Goal: Information Seeking & Learning: Learn about a topic

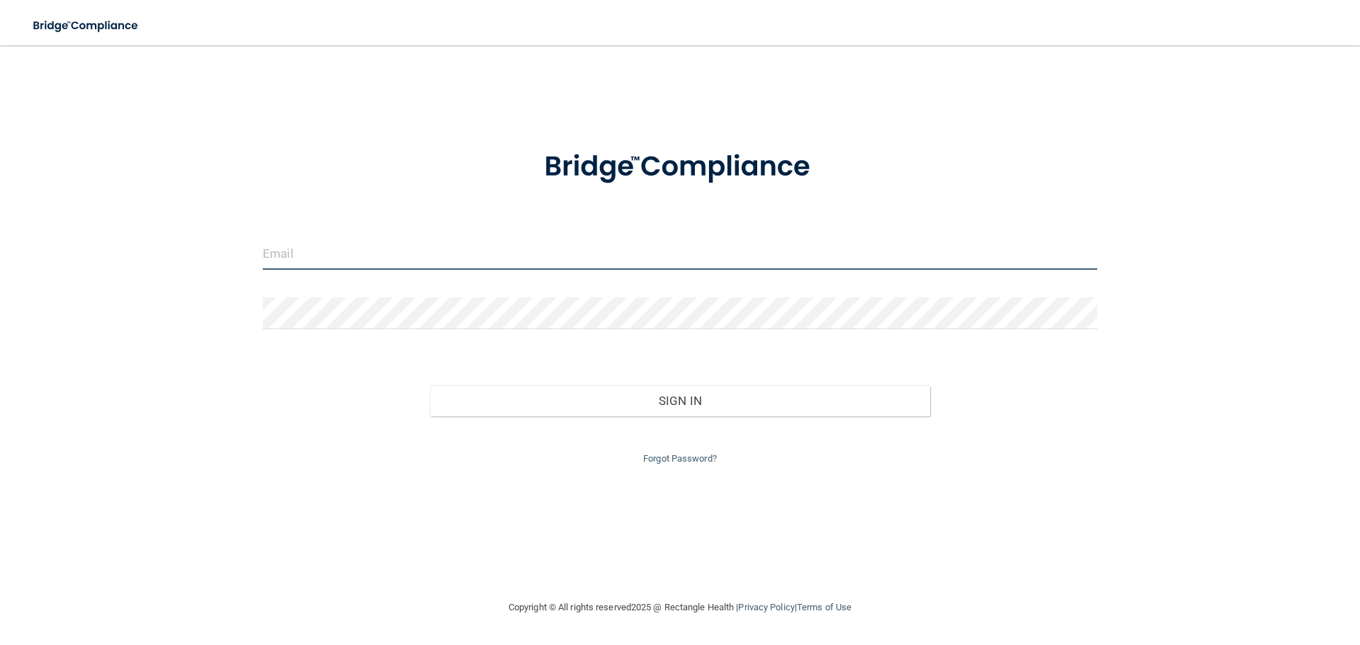
click at [289, 264] on input "email" at bounding box center [680, 254] width 834 height 32
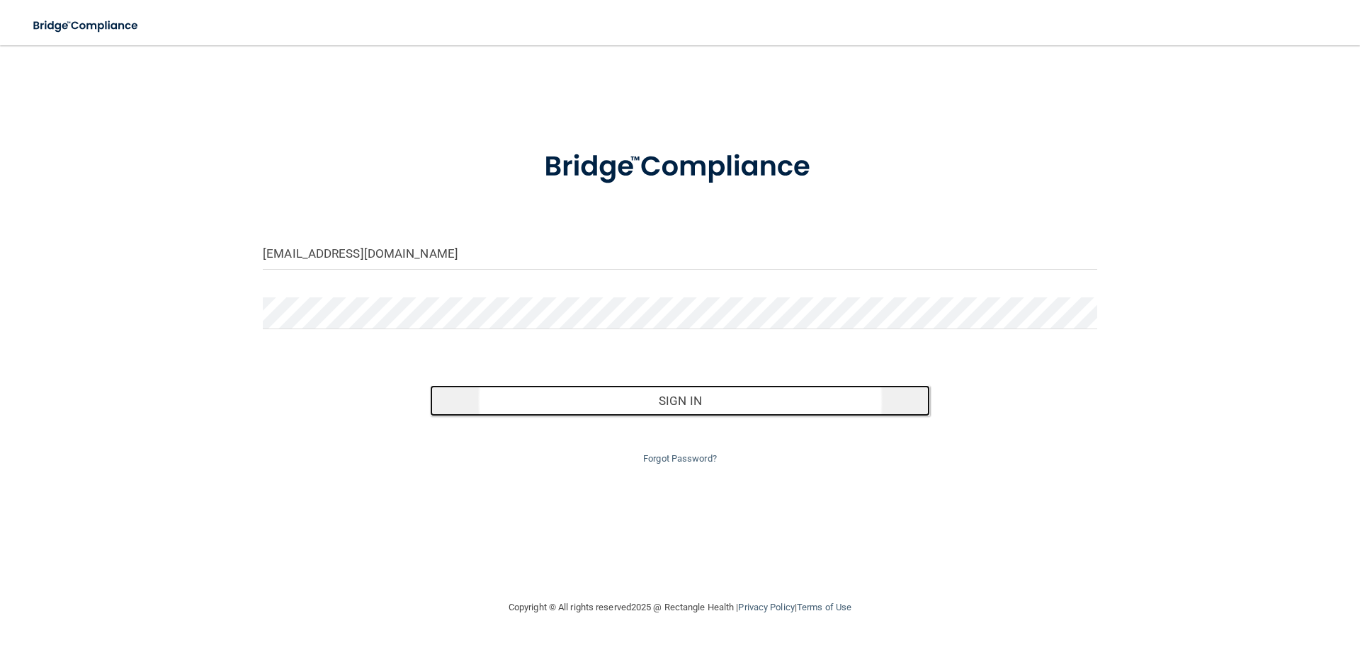
click at [669, 397] on button "Sign In" at bounding box center [680, 400] width 501 height 31
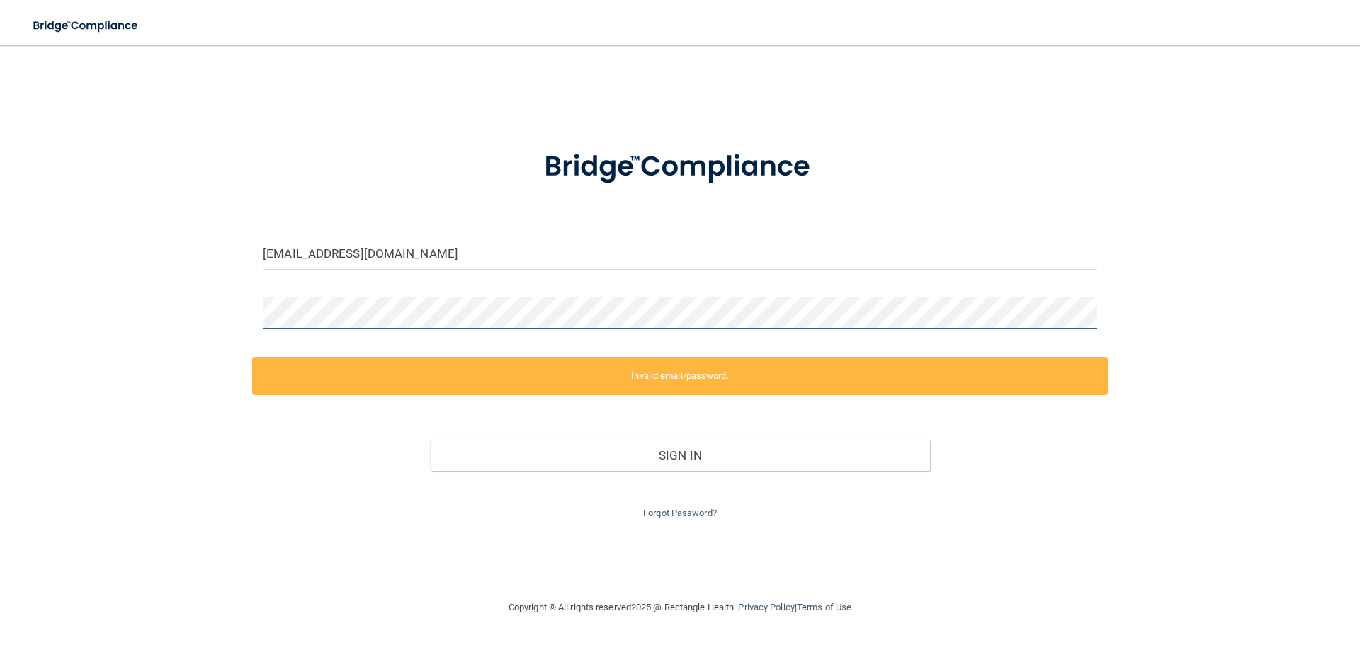
click at [137, 313] on div "[EMAIL_ADDRESS][DOMAIN_NAME] Invalid email/password. You don't have permission …" at bounding box center [679, 323] width 1303 height 526
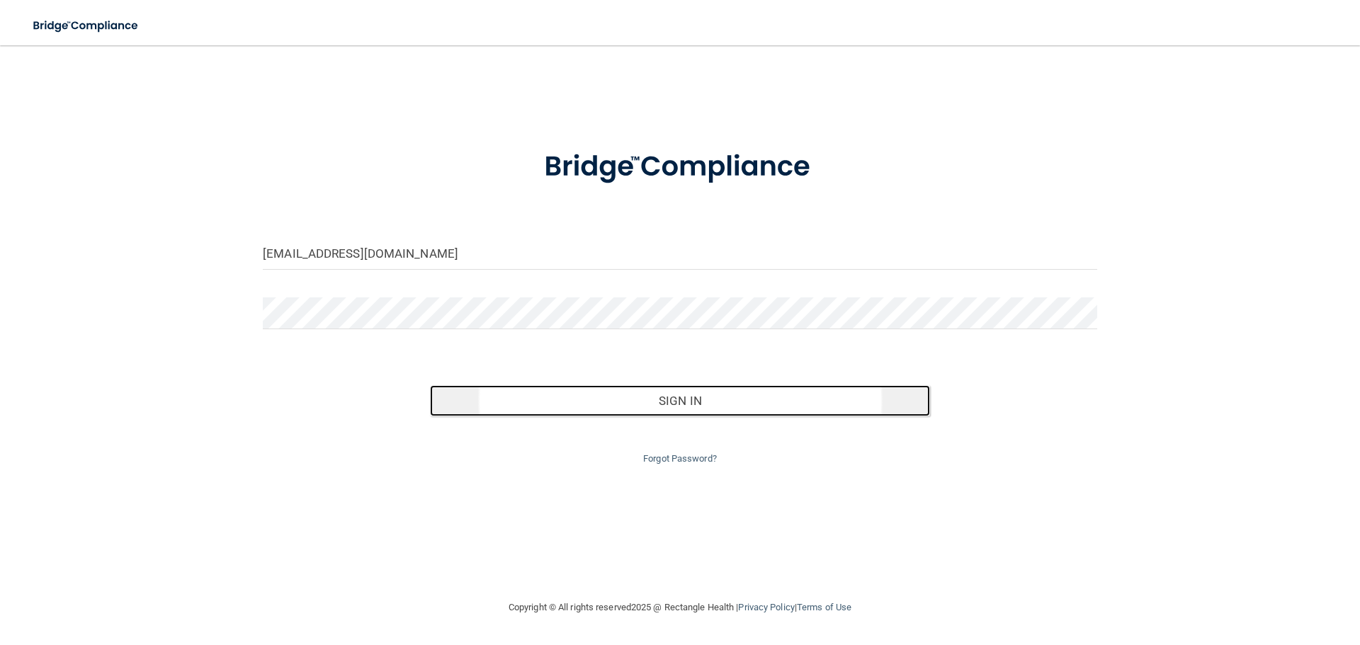
click at [715, 395] on button "Sign In" at bounding box center [680, 400] width 501 height 31
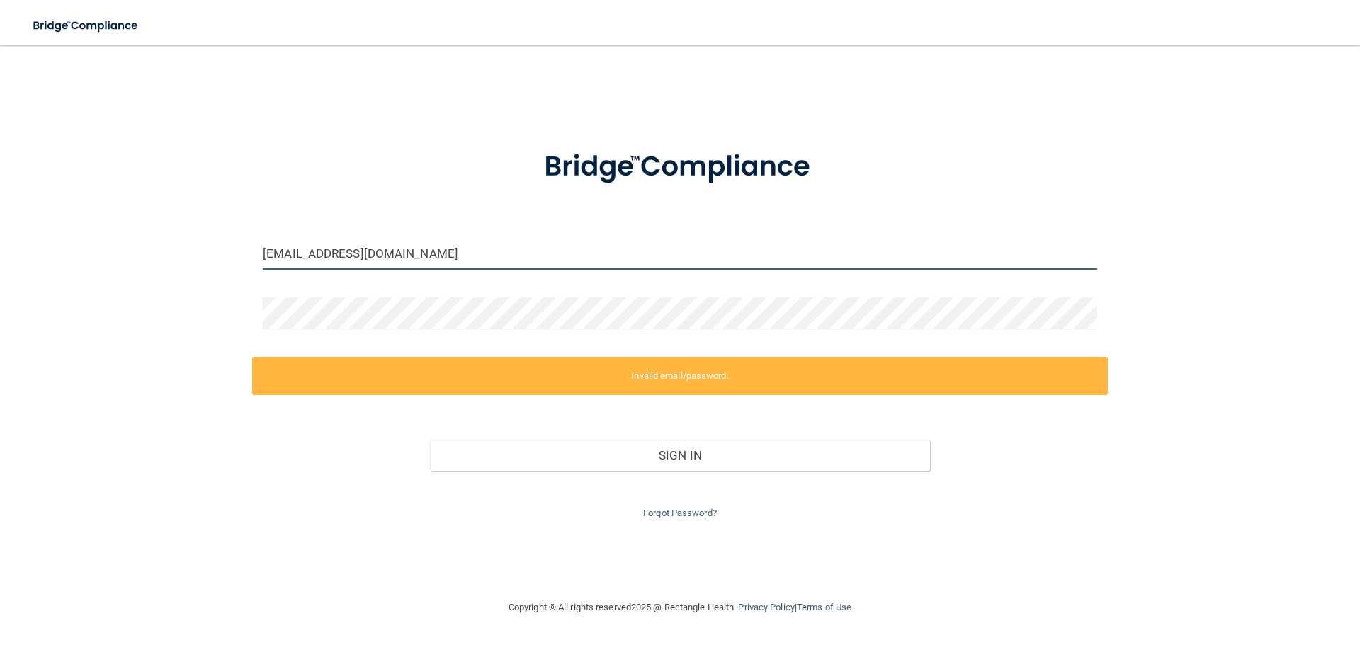
drag, startPoint x: 422, startPoint y: 249, endPoint x: 0, endPoint y: 239, distance: 422.3
click at [0, 240] on main "[EMAIL_ADDRESS][DOMAIN_NAME] Invalid email/password. You don't have permission …" at bounding box center [680, 345] width 1360 height 600
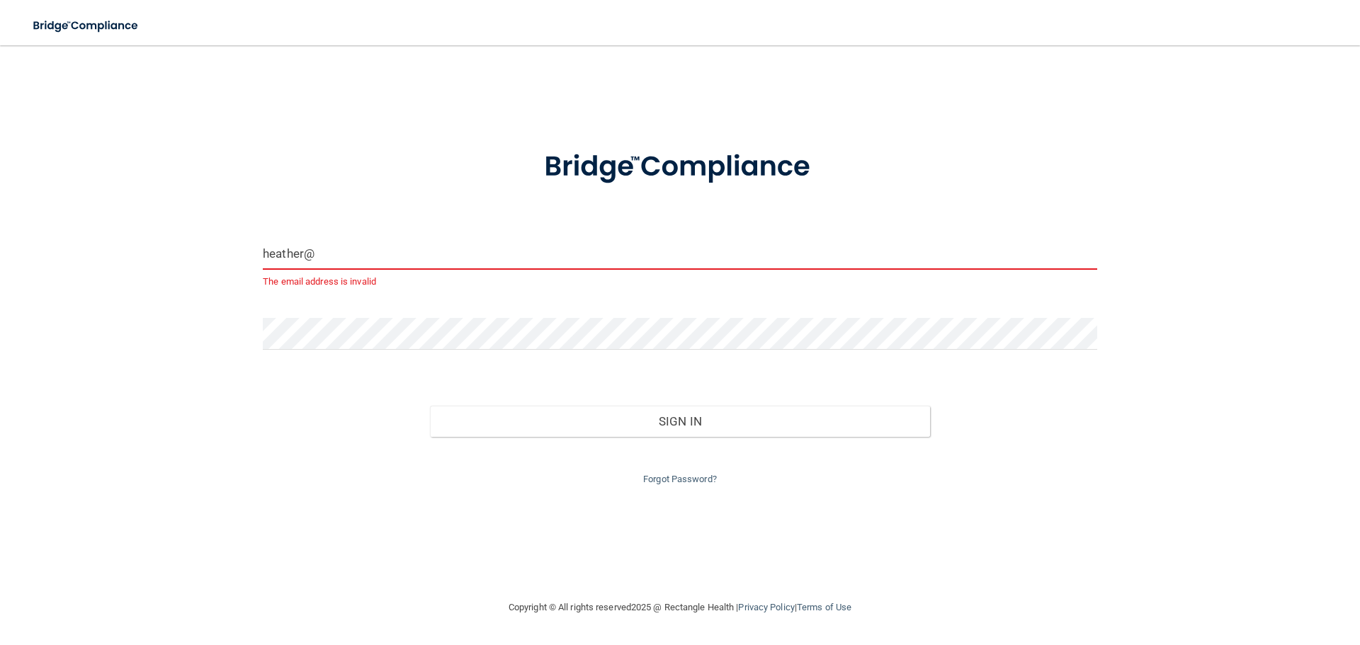
type input "[PERSON_NAME][EMAIL_ADDRESS][DOMAIN_NAME]"
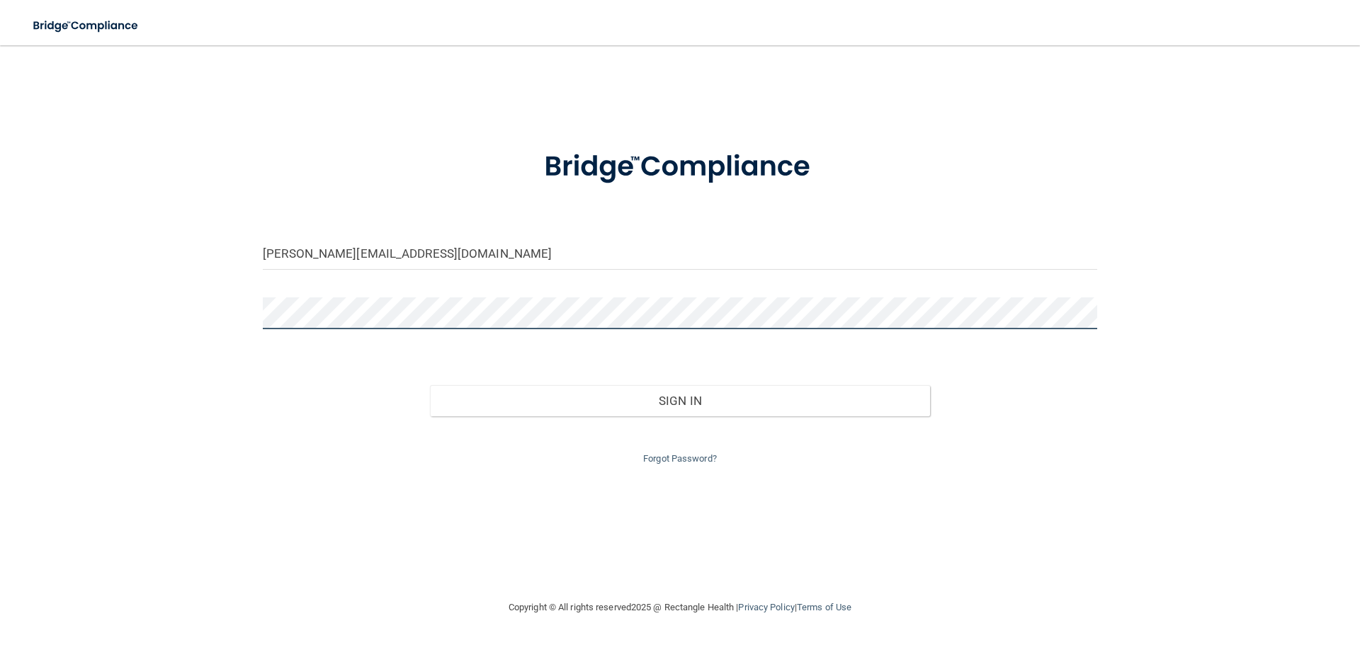
click at [186, 314] on div "[PERSON_NAME][EMAIL_ADDRESS][DOMAIN_NAME] Invalid email/password. You don't hav…" at bounding box center [679, 323] width 1303 height 526
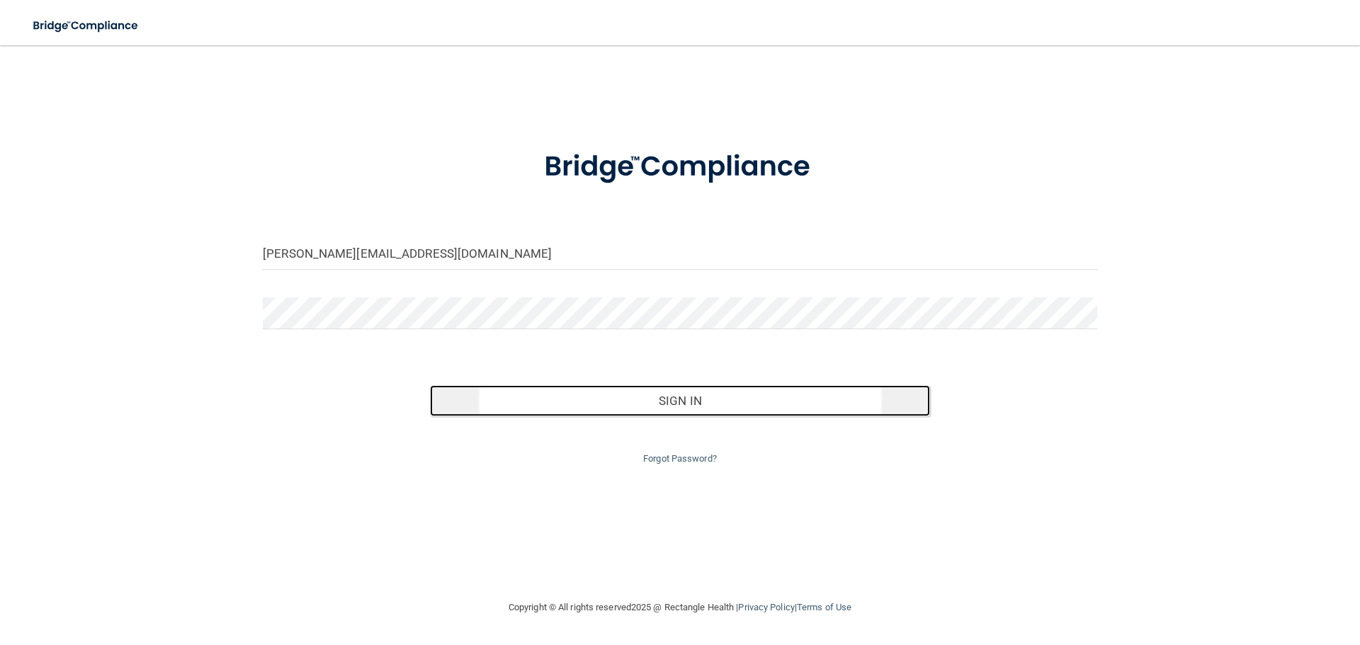
click at [647, 403] on button "Sign In" at bounding box center [680, 400] width 501 height 31
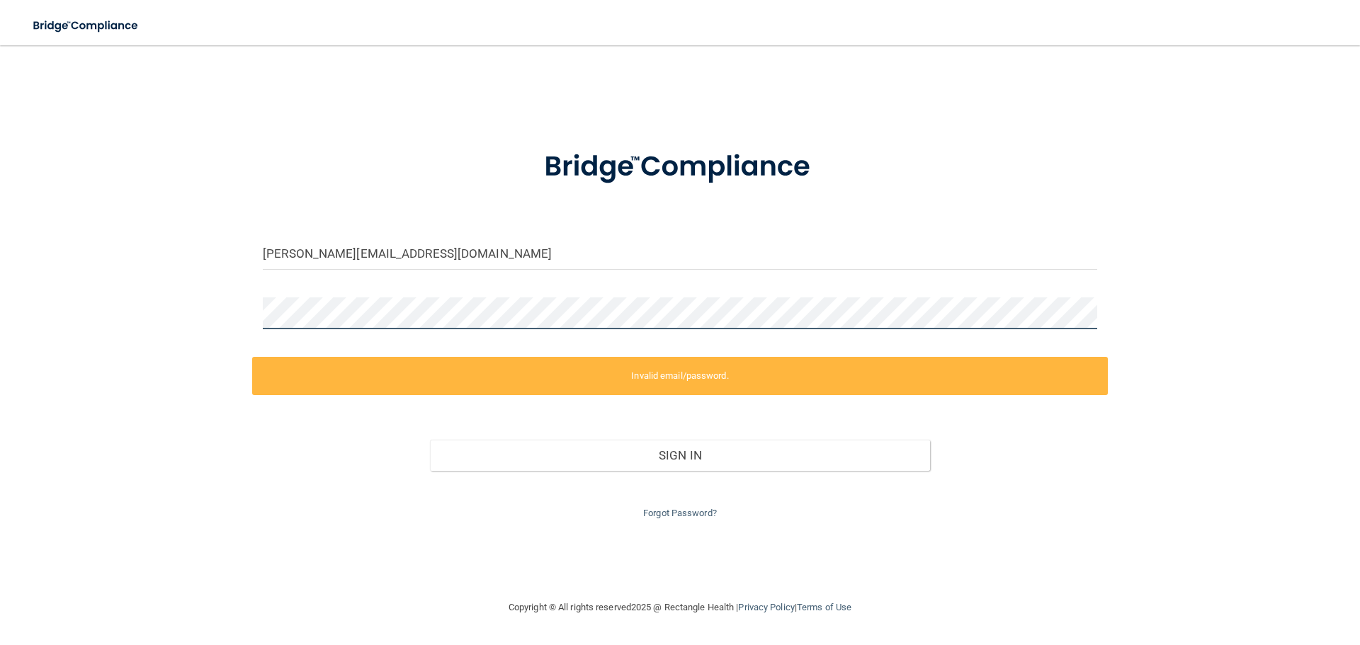
click at [168, 302] on div "[PERSON_NAME][EMAIL_ADDRESS][DOMAIN_NAME] Invalid email/password. You don't hav…" at bounding box center [679, 323] width 1303 height 526
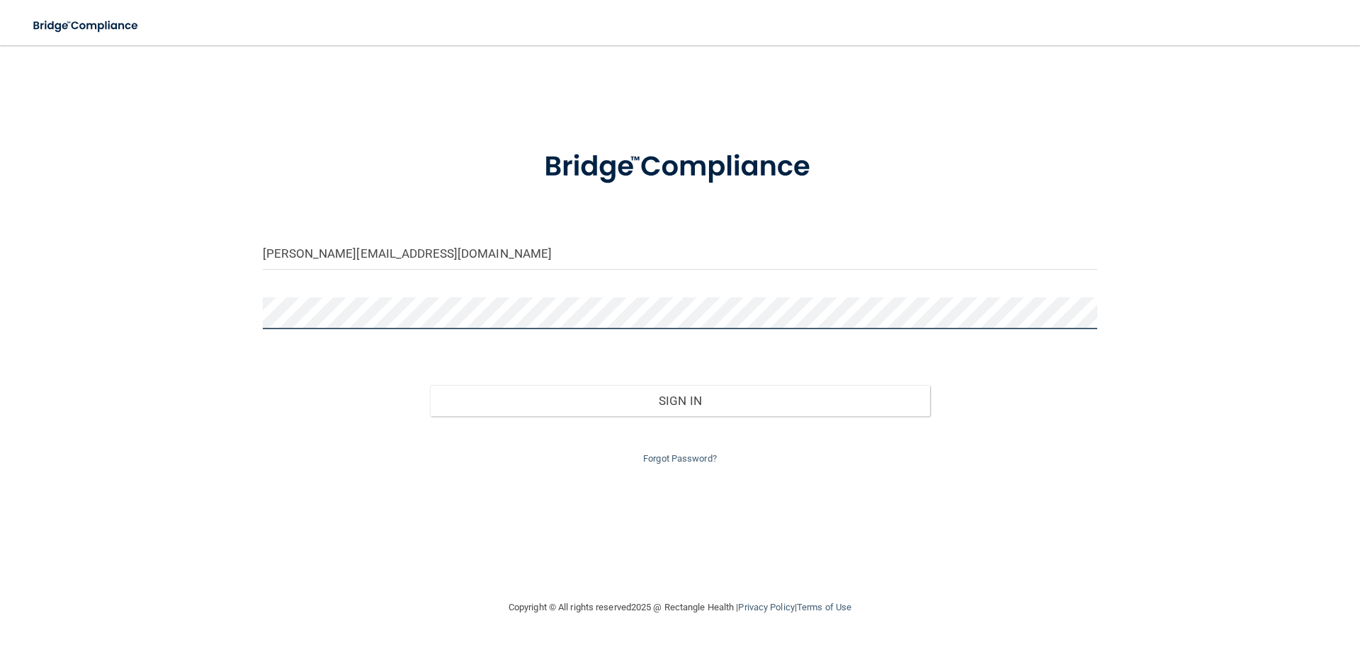
click at [430, 385] on button "Sign In" at bounding box center [680, 400] width 501 height 31
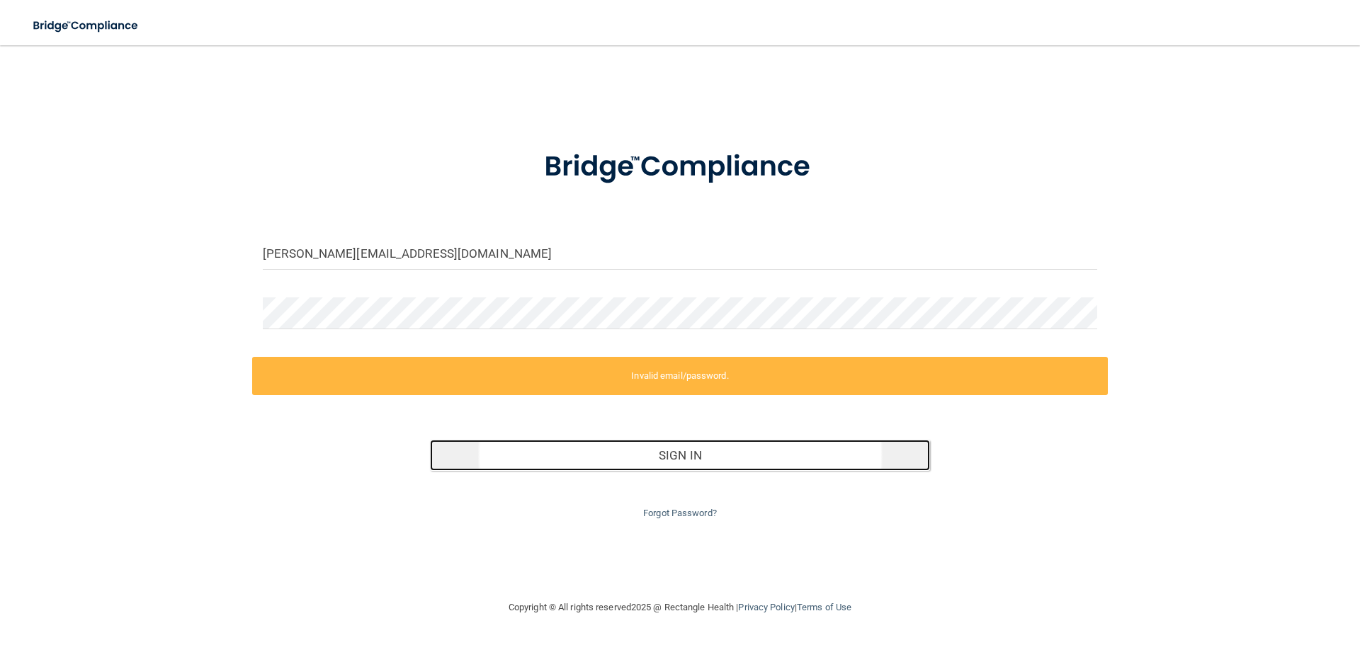
click at [676, 470] on button "Sign In" at bounding box center [680, 455] width 501 height 31
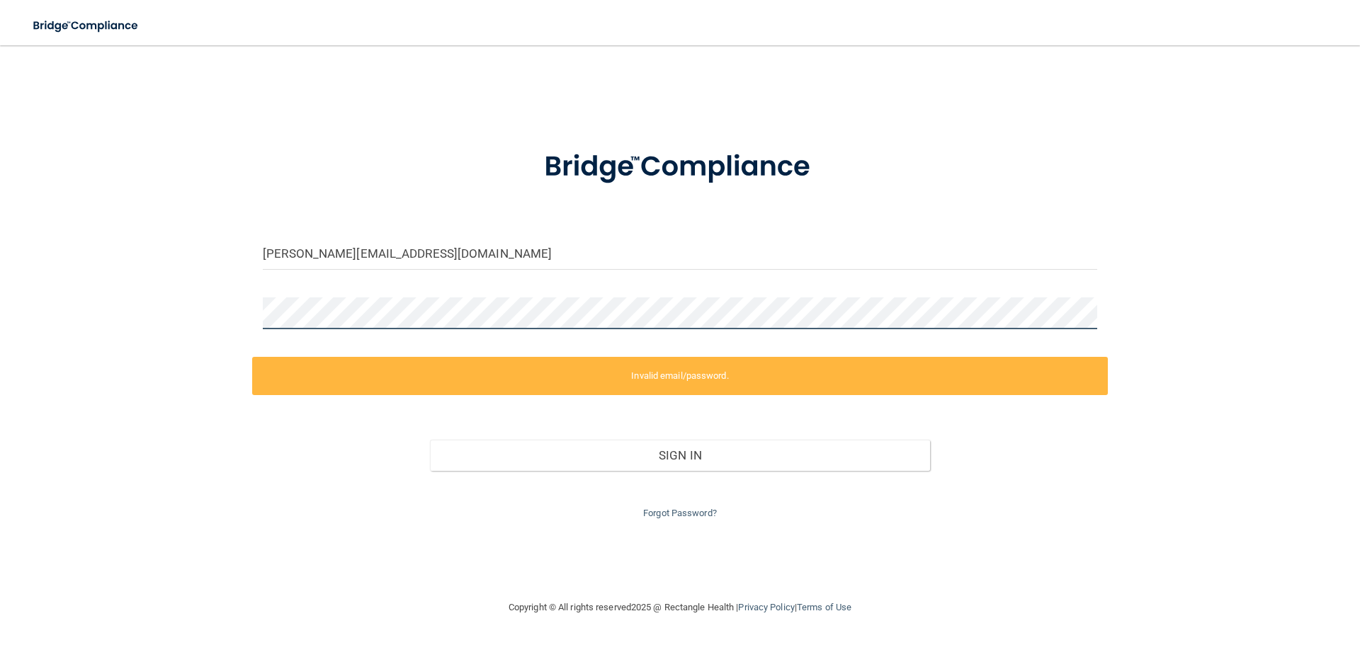
click at [129, 315] on div "[PERSON_NAME][EMAIL_ADDRESS][DOMAIN_NAME] Invalid email/password. You don't hav…" at bounding box center [679, 323] width 1303 height 526
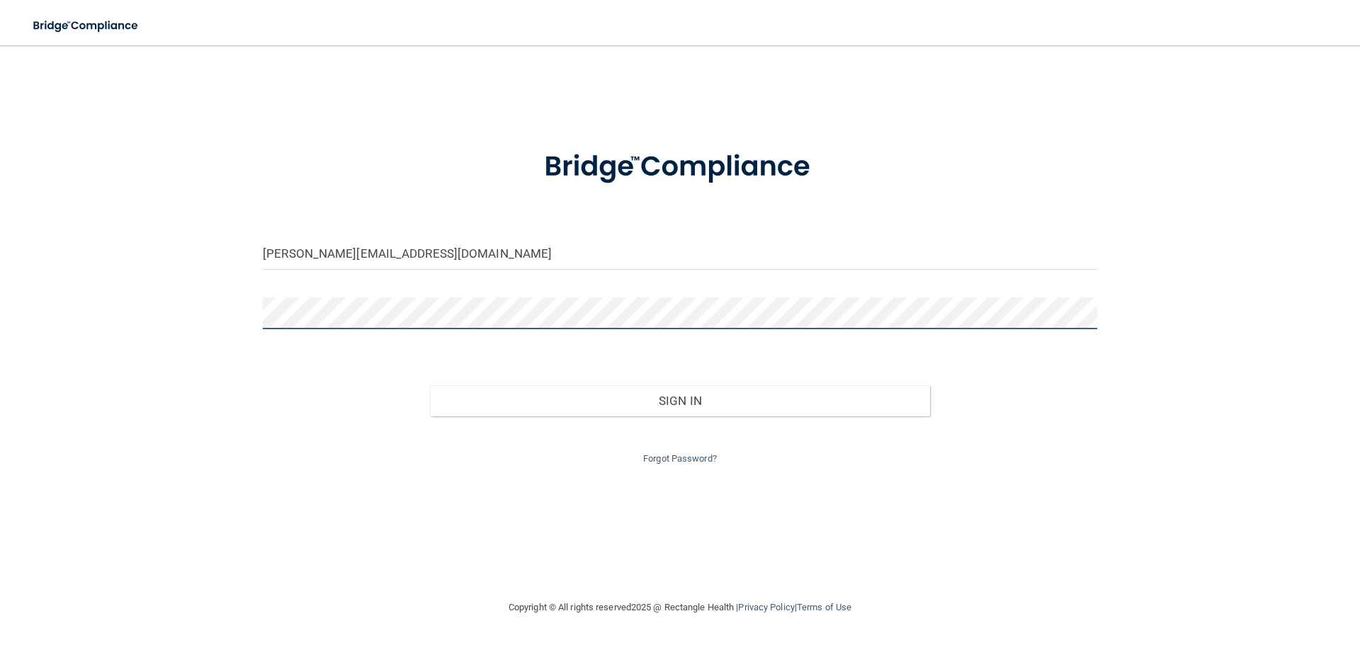
click at [430, 385] on button "Sign In" at bounding box center [680, 400] width 501 height 31
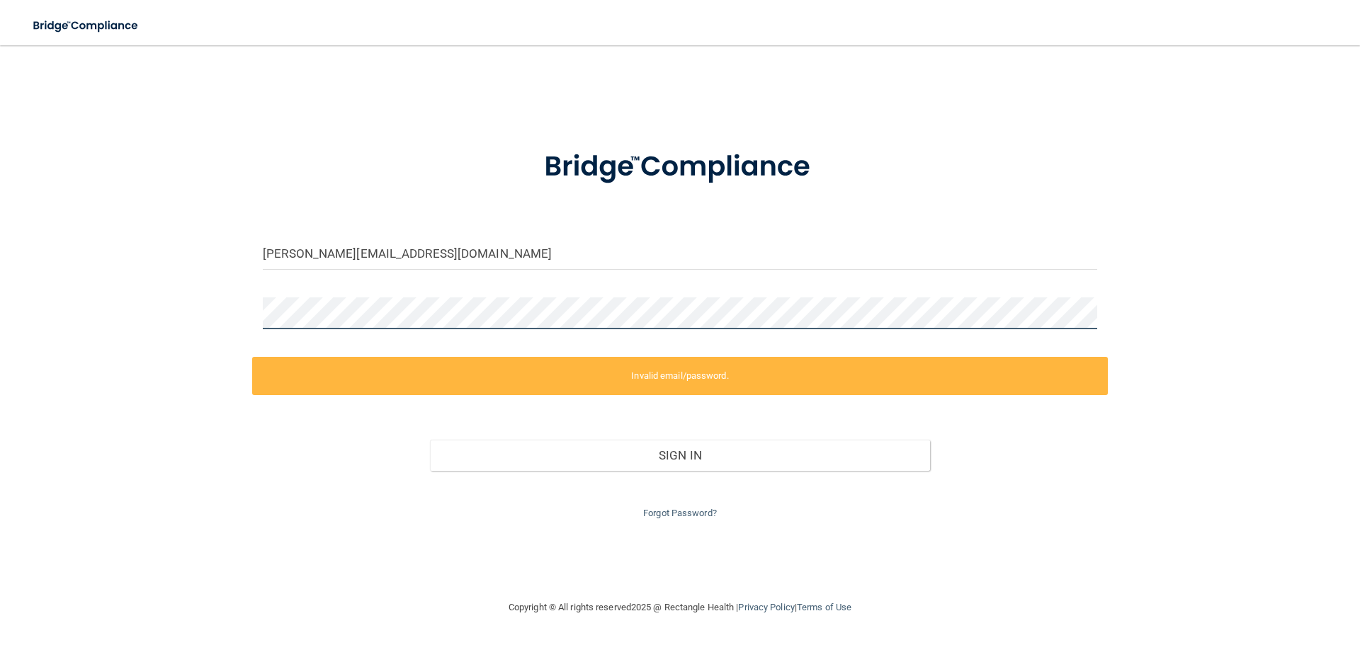
click at [0, 304] on main "[PERSON_NAME][EMAIL_ADDRESS][DOMAIN_NAME] Invalid email/password. You don't hav…" at bounding box center [680, 345] width 1360 height 600
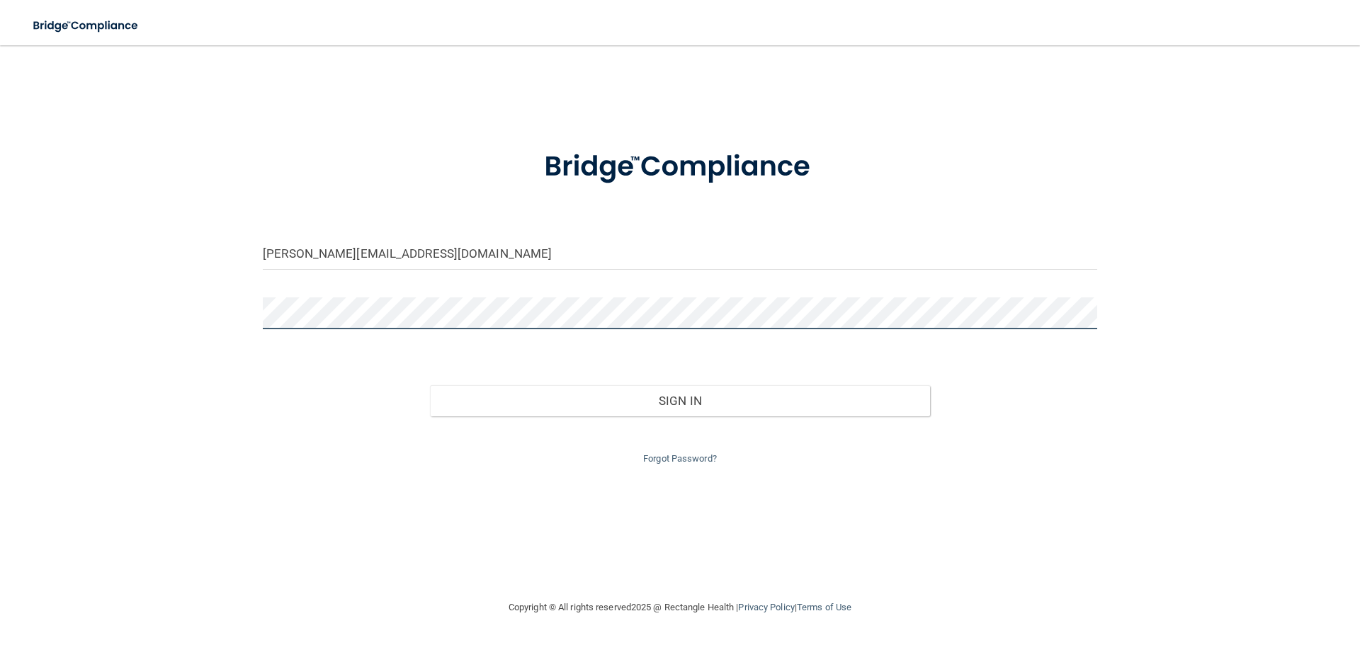
click at [430, 385] on button "Sign In" at bounding box center [680, 400] width 501 height 31
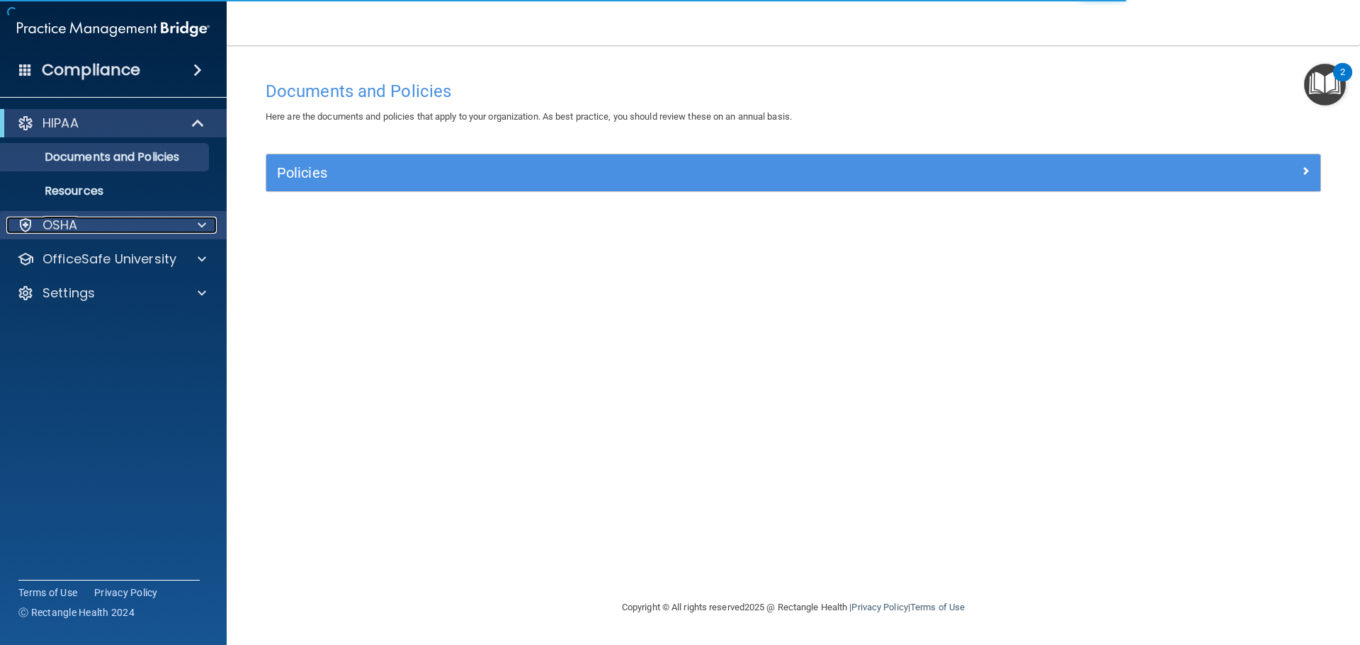
click at [203, 230] on span at bounding box center [202, 225] width 9 height 17
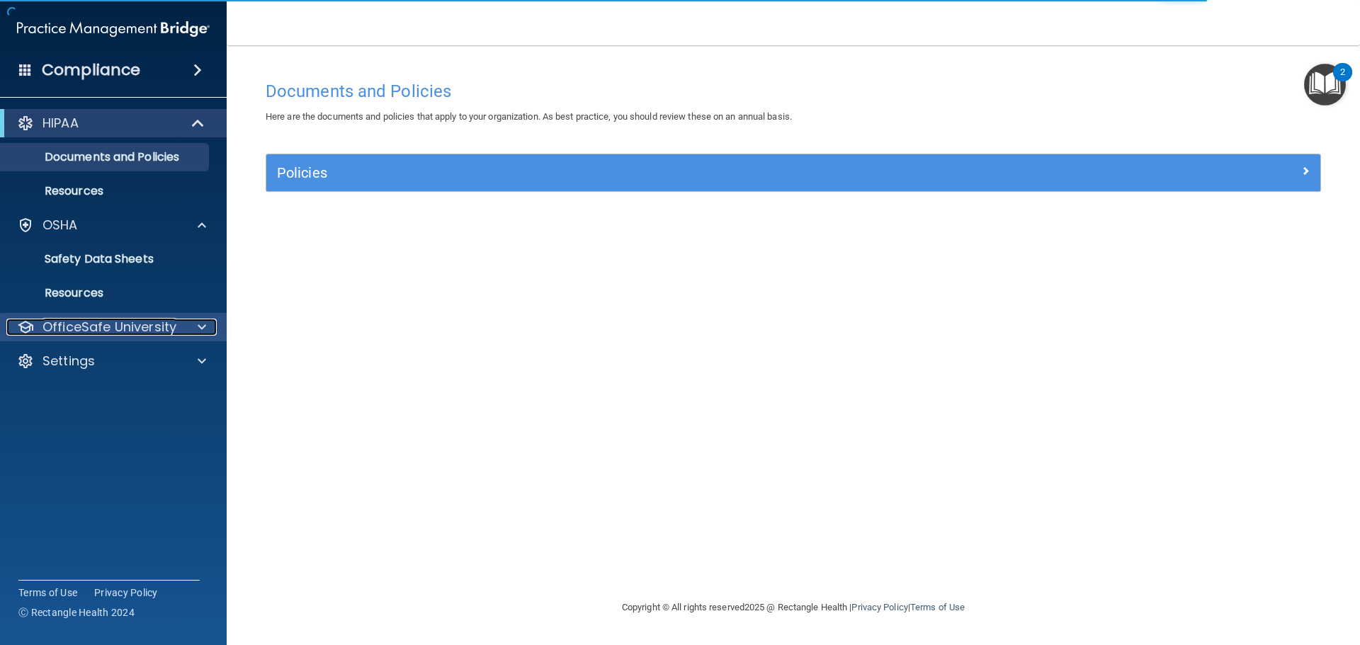
click at [196, 319] on div at bounding box center [199, 327] width 35 height 17
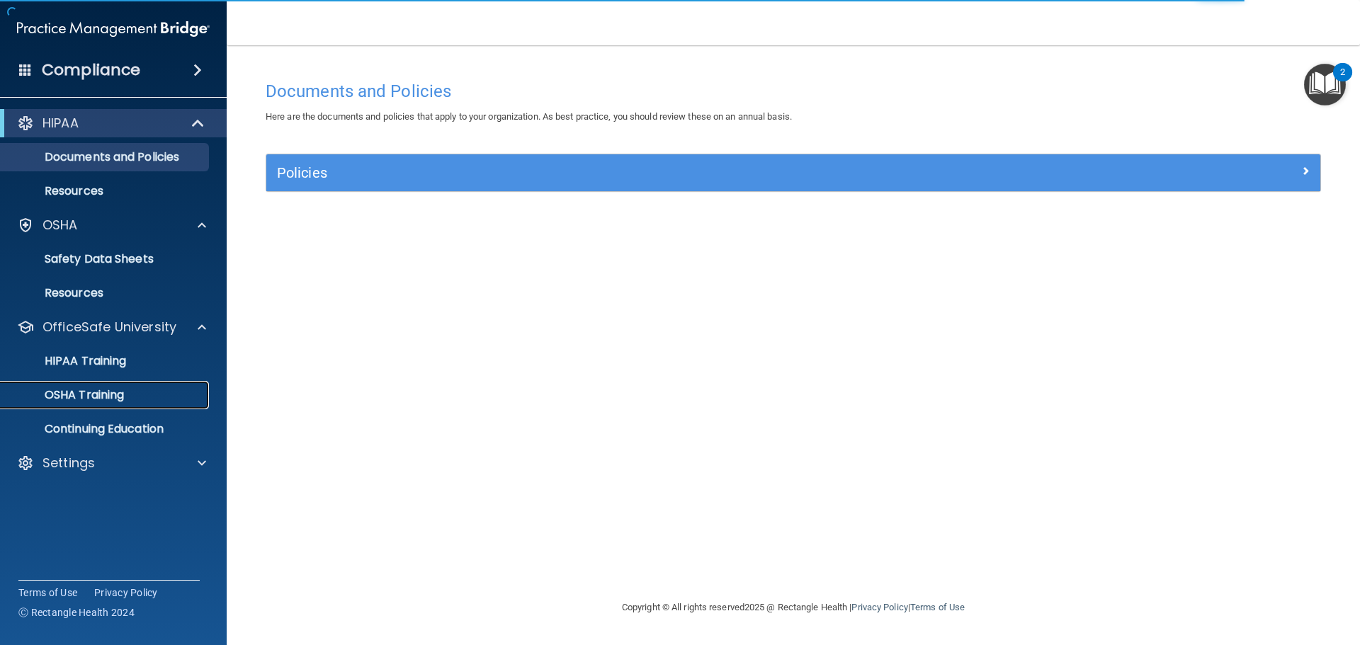
click at [101, 395] on p "OSHA Training" at bounding box center [66, 395] width 115 height 14
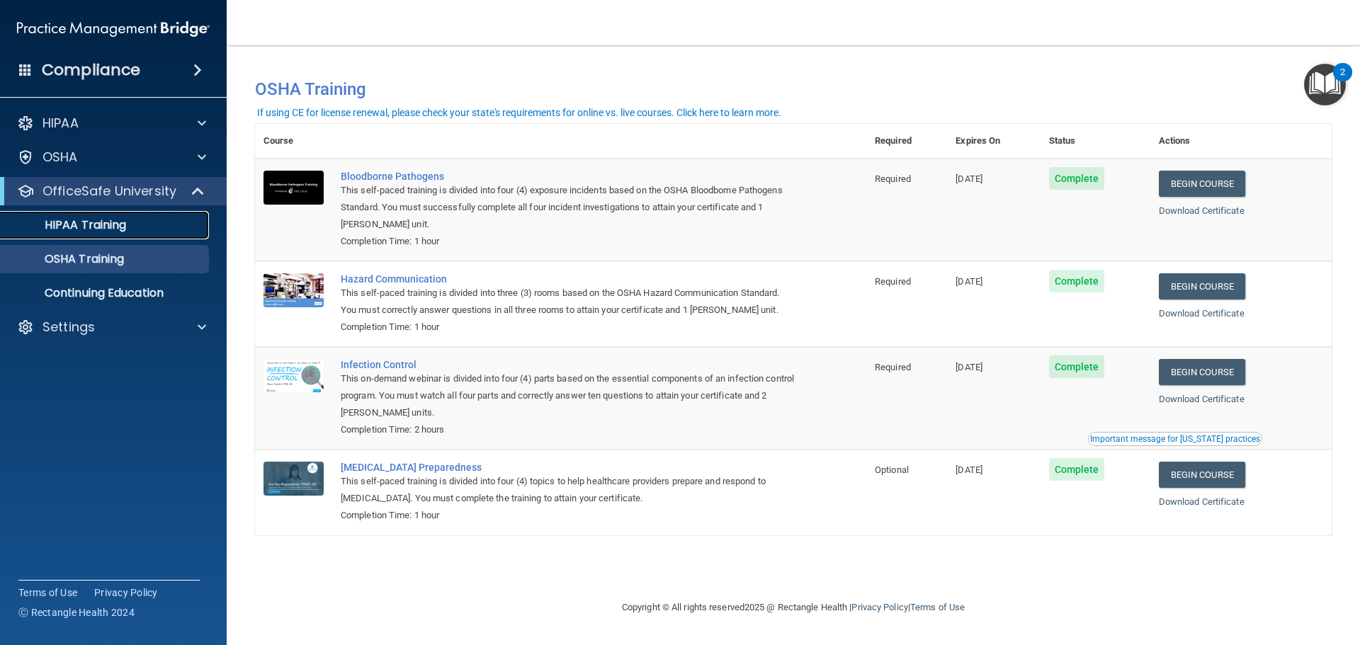
click at [116, 227] on p "HIPAA Training" at bounding box center [67, 225] width 117 height 14
